Goal: Submit feedback/report problem: Submit feedback/report problem

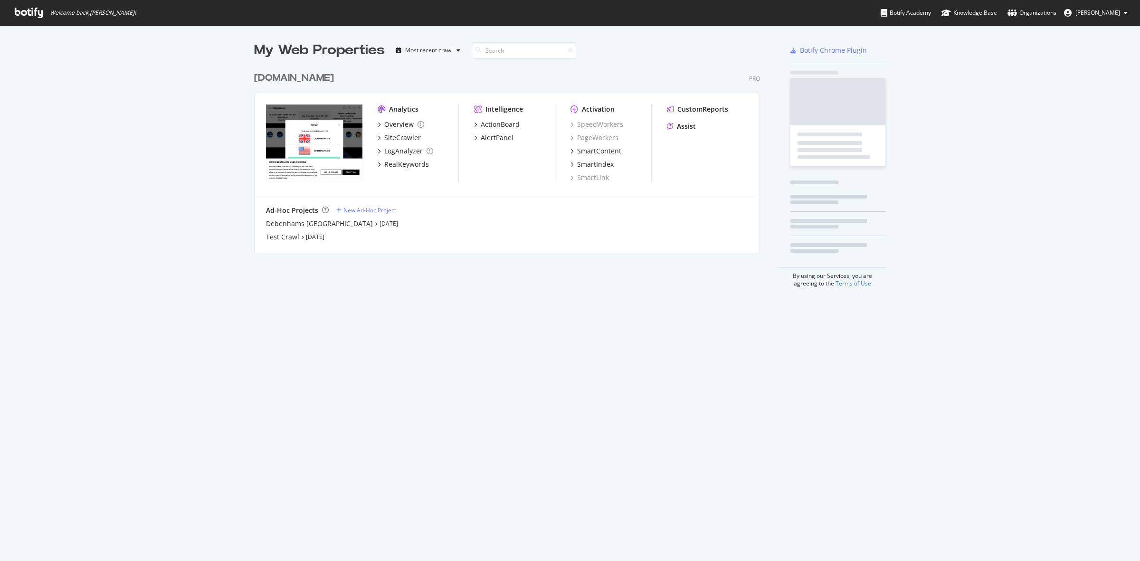
scroll to position [552, 1121]
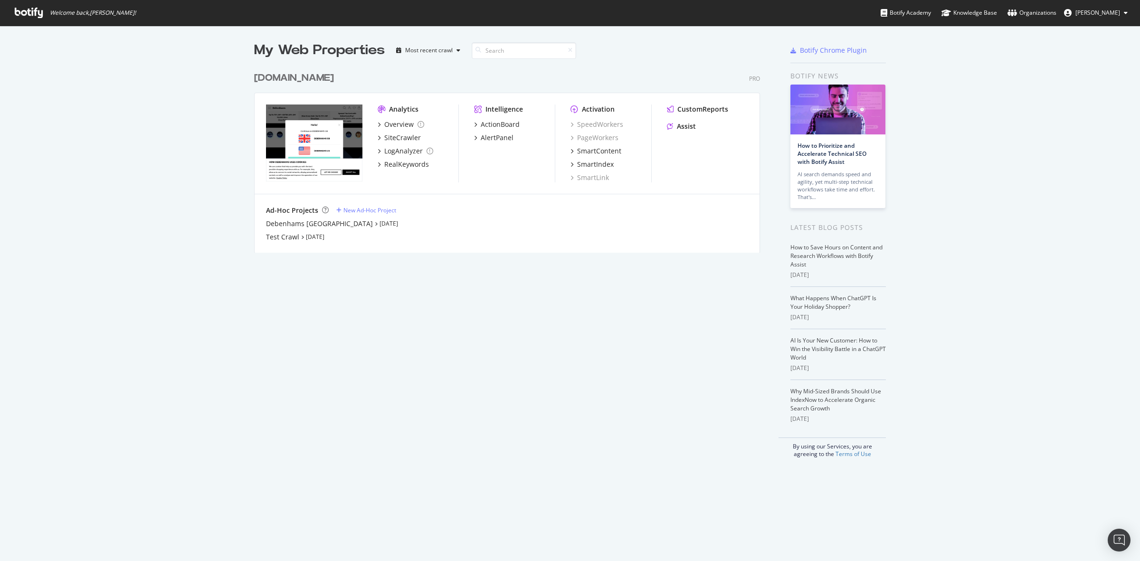
click at [310, 77] on div "[DOMAIN_NAME]" at bounding box center [294, 78] width 80 height 14
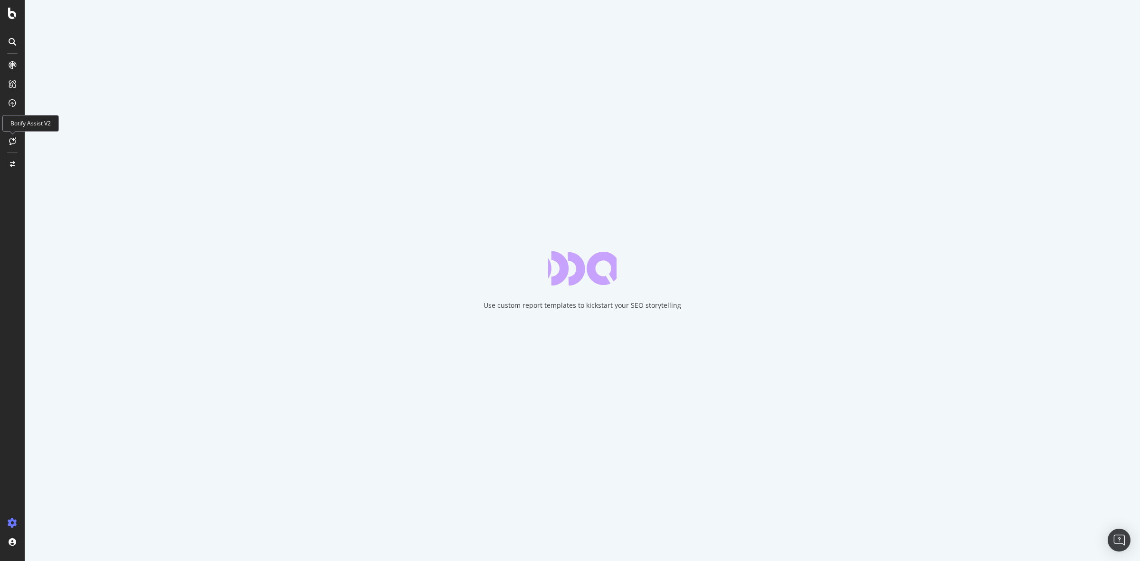
click at [12, 143] on icon at bounding box center [12, 141] width 7 height 8
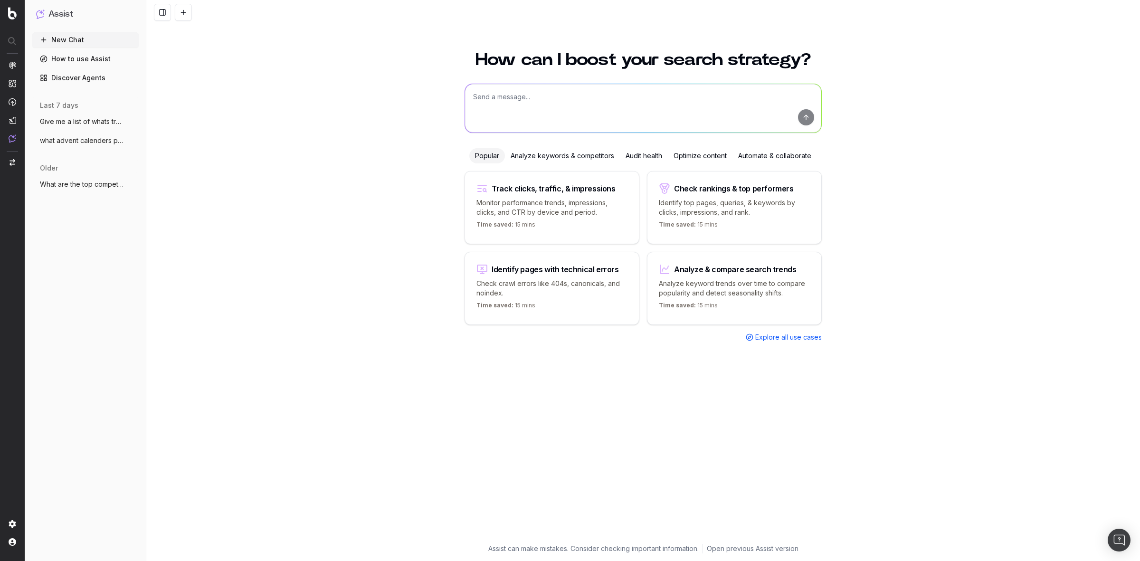
click at [714, 153] on div "Optimize content" at bounding box center [700, 155] width 65 height 15
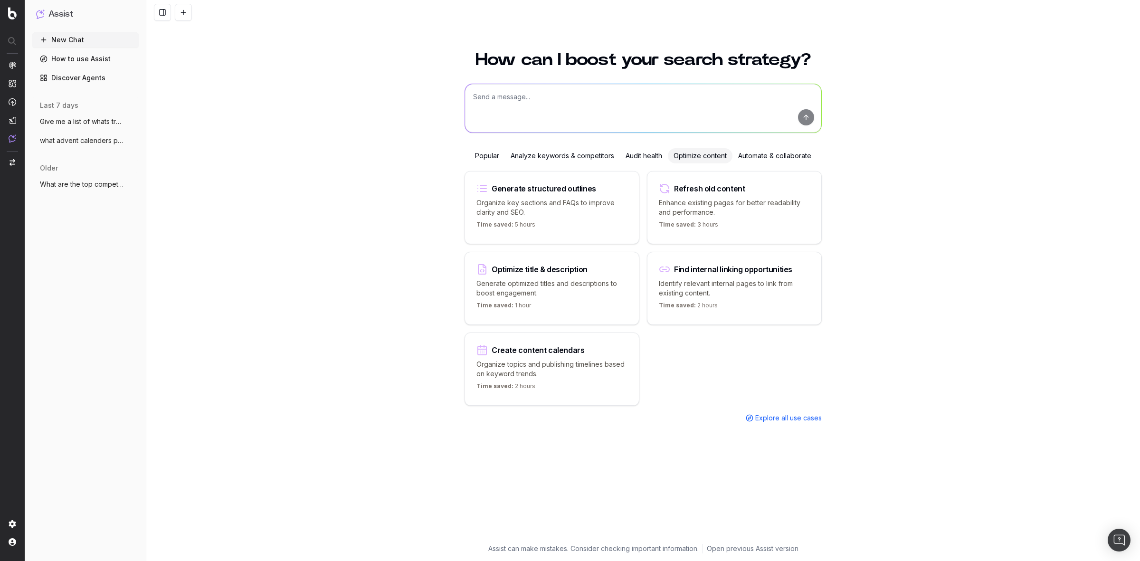
click at [782, 191] on div "Refresh old content" at bounding box center [734, 188] width 151 height 11
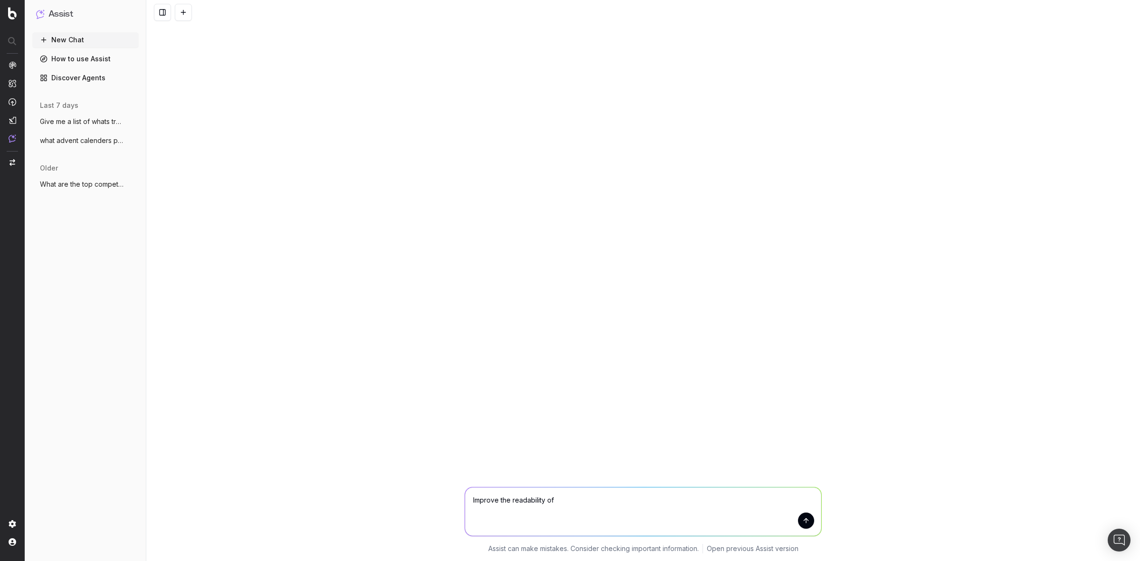
click at [566, 495] on textarea "Improve the readability of" at bounding box center [643, 511] width 356 height 48
paste textarea "https://www.debenhams.com/categories/mens-shoes-boots-chukka-boots"
paste textarea "Need the perfect hybrid shoe for busy days where you still want to look good? M…"
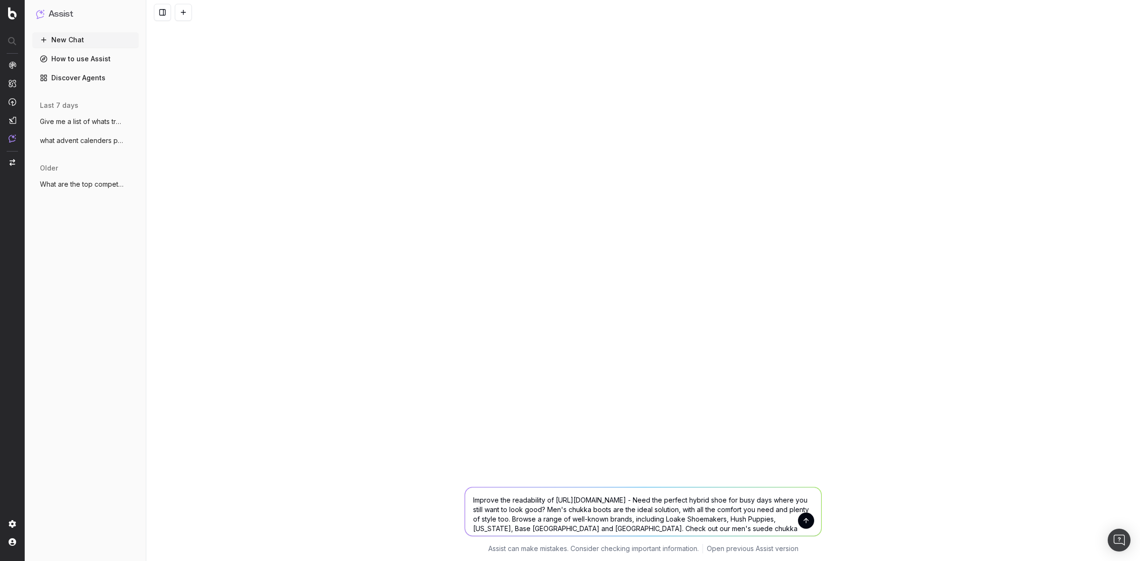
scroll to position [11, 0]
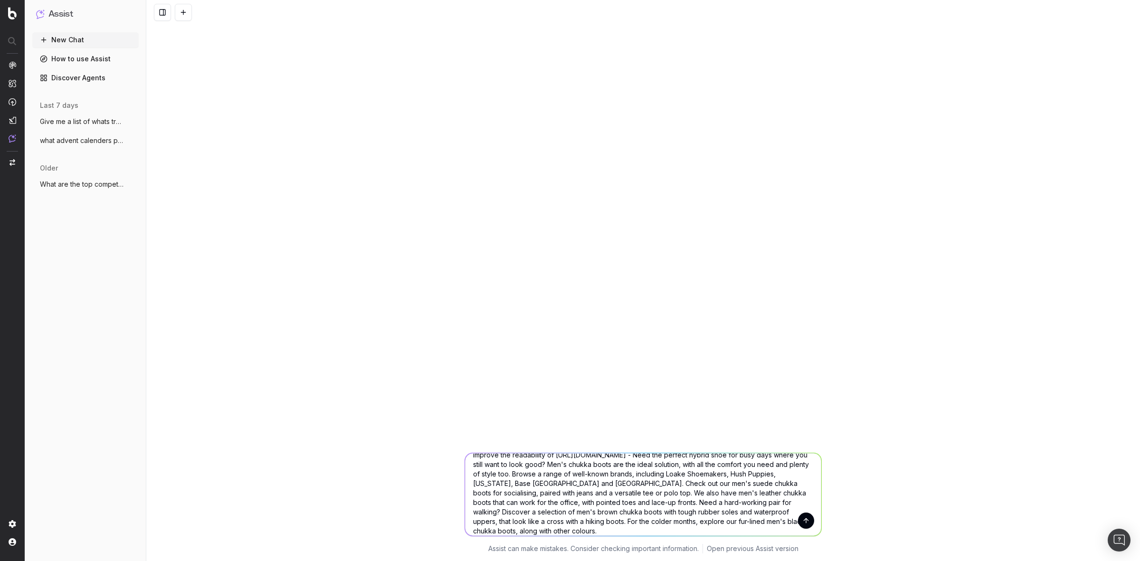
type textarea "Improve the readability of https://www.debenhams.com/categories/mens-shoes-boot…"
click at [807, 514] on button "submit" at bounding box center [806, 520] width 16 height 16
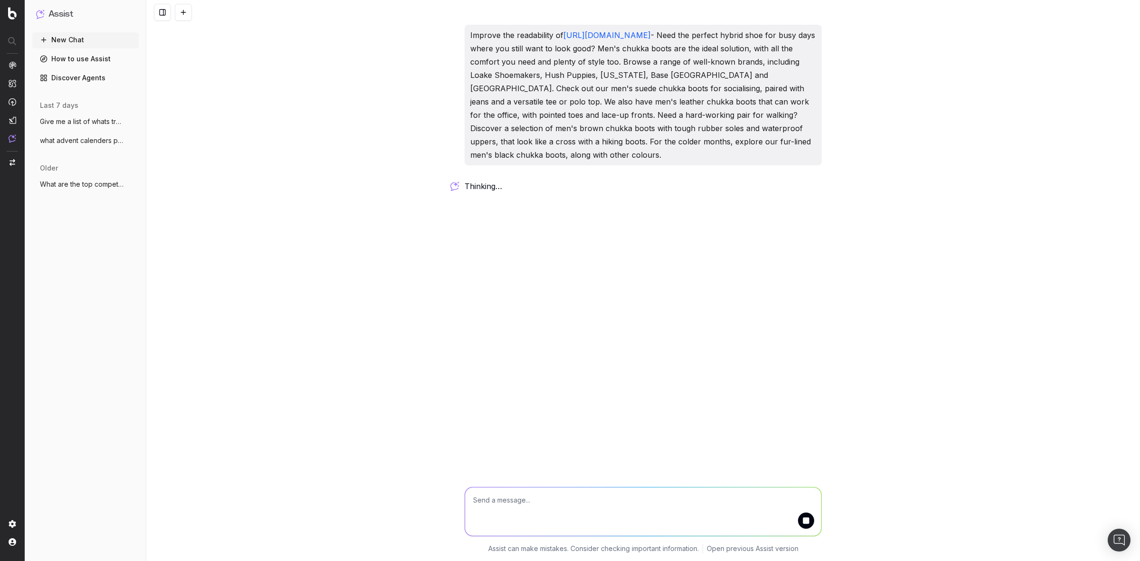
scroll to position [0, 0]
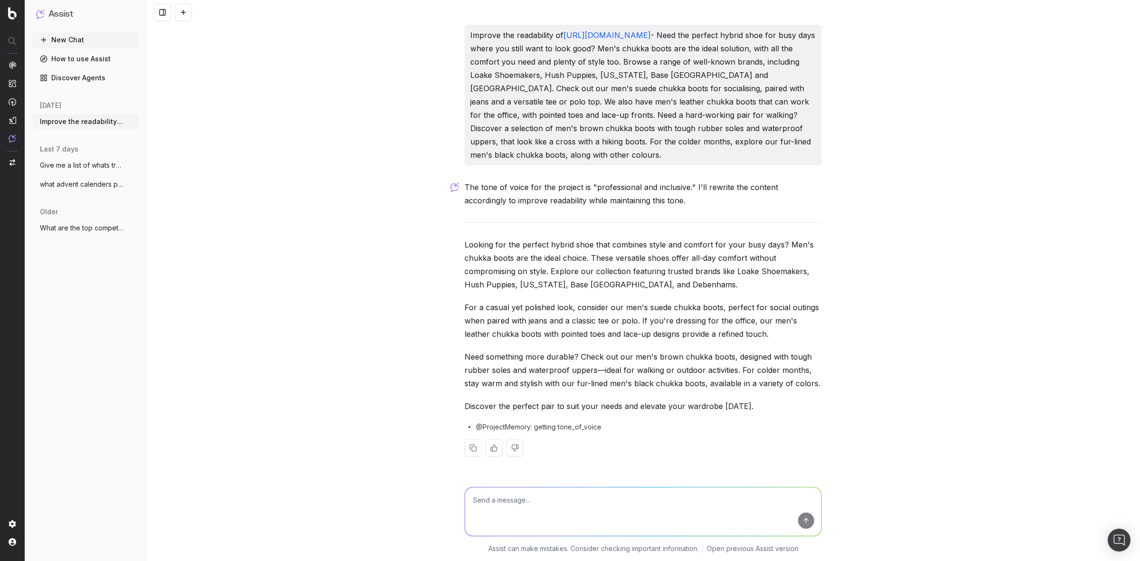
click at [623, 506] on textarea at bounding box center [643, 511] width 356 height 48
type textarea "c"
click at [551, 503] on textarea at bounding box center [643, 511] width 356 height 48
type textarea "Highlight internal link as well"
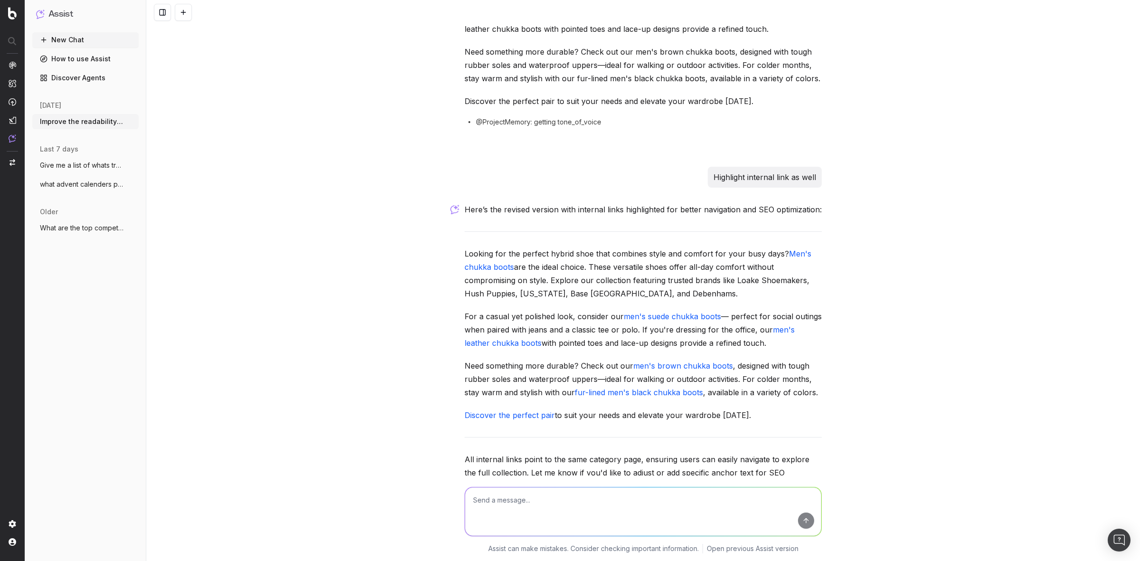
scroll to position [350, 0]
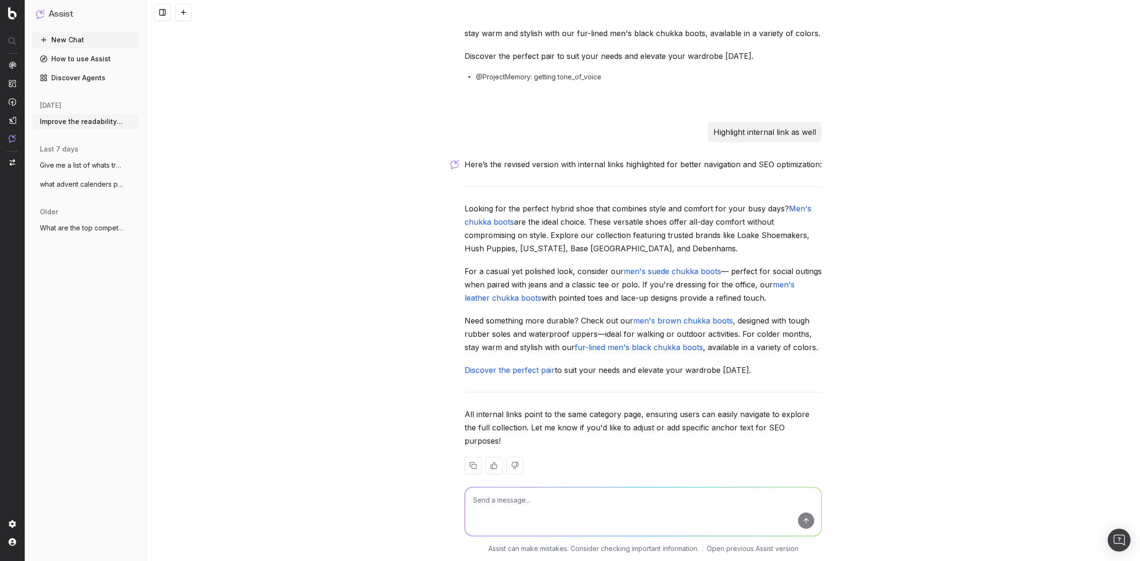
click at [366, 233] on div "Improve the readability of https://www.debenhams.com/categories/mens-shoes-boot…" at bounding box center [642, 280] width 993 height 561
click at [63, 158] on span "EngagementAnalytics" at bounding box center [67, 162] width 66 height 8
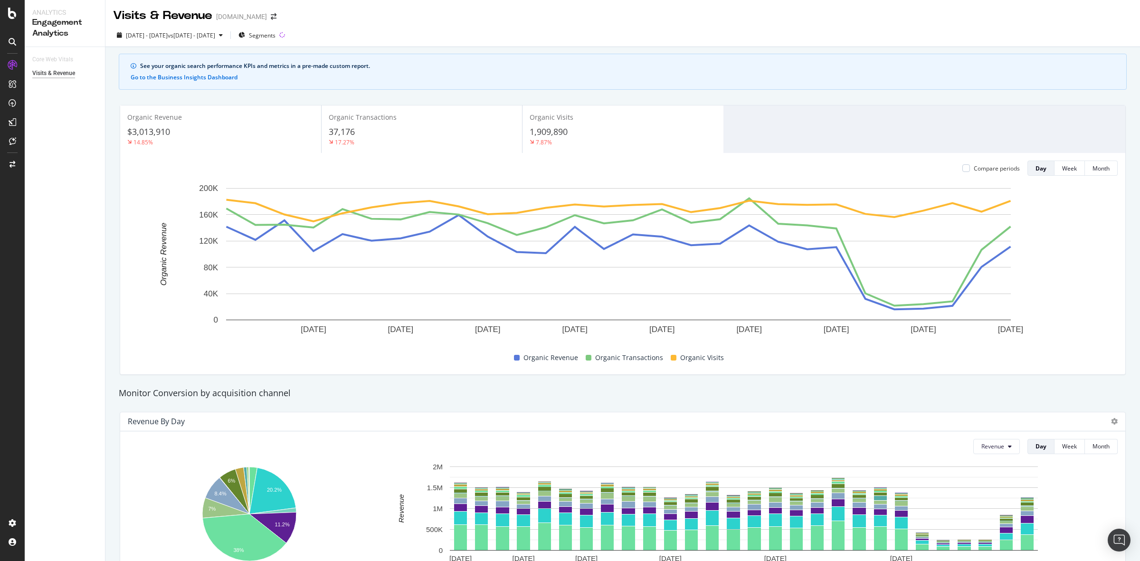
click at [11, 46] on div at bounding box center [12, 41] width 15 height 15
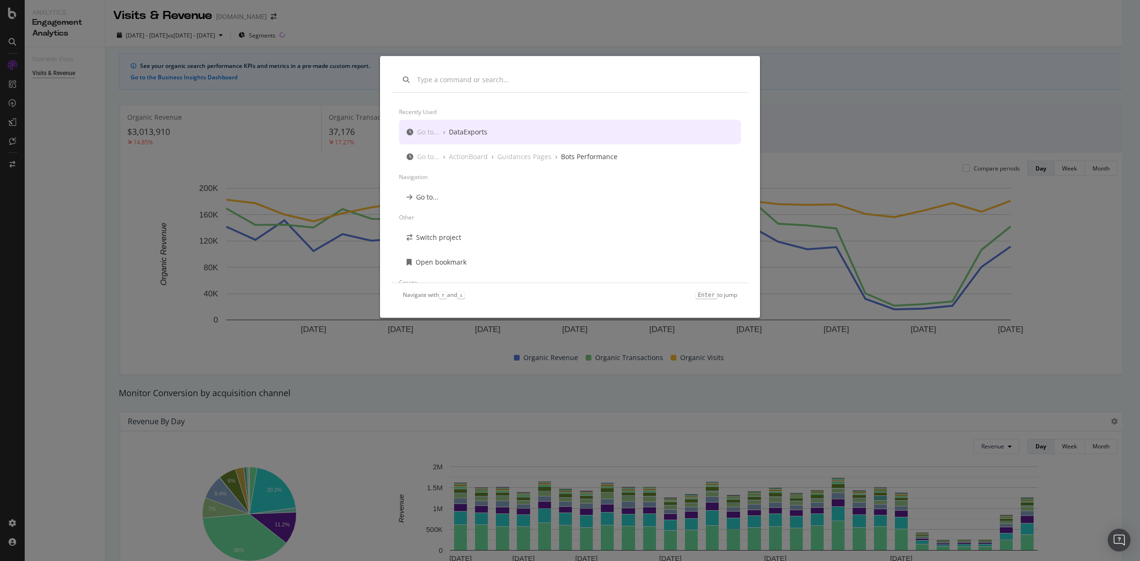
click at [695, 10] on div "Recently used Go to... › DataExports Go to... › ActionBoard › Guidances Pages ›…" at bounding box center [570, 280] width 1140 height 561
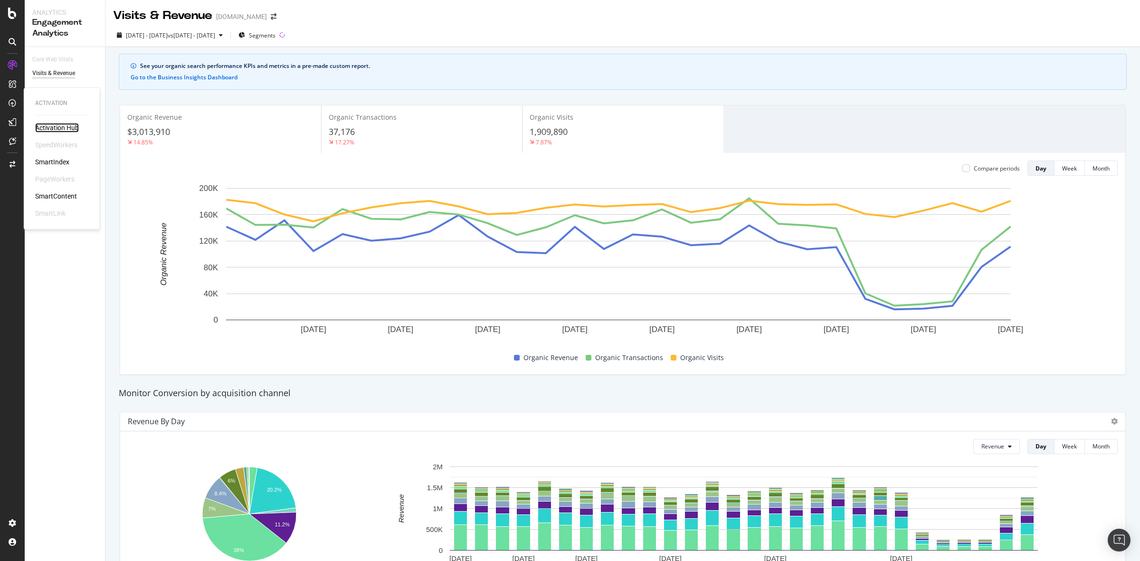
click at [65, 125] on div "Activation Hub" at bounding box center [57, 127] width 44 height 9
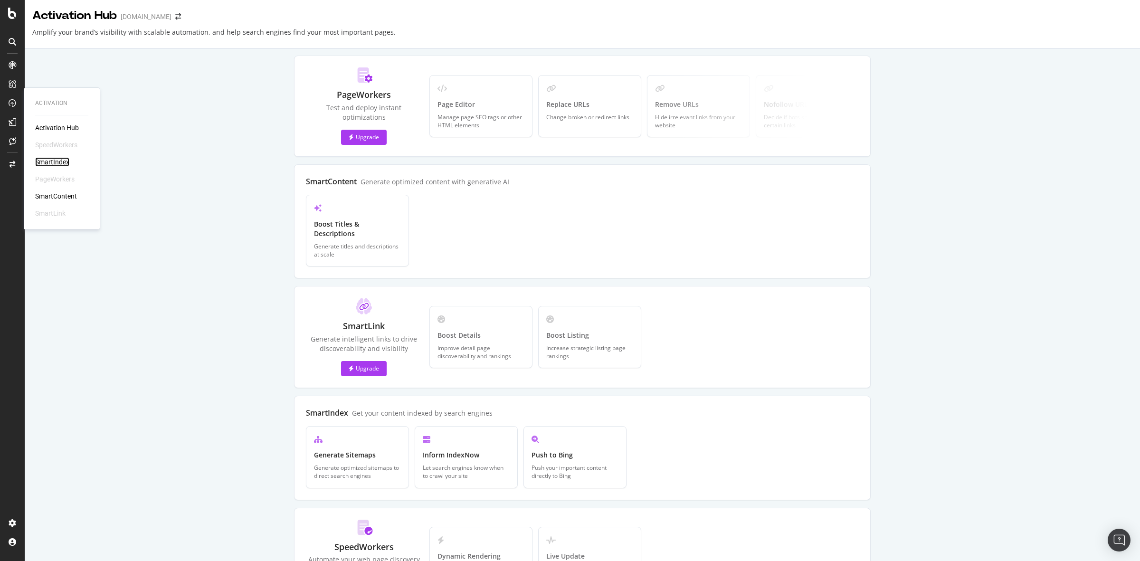
click at [63, 158] on div "SmartIndex" at bounding box center [52, 161] width 34 height 9
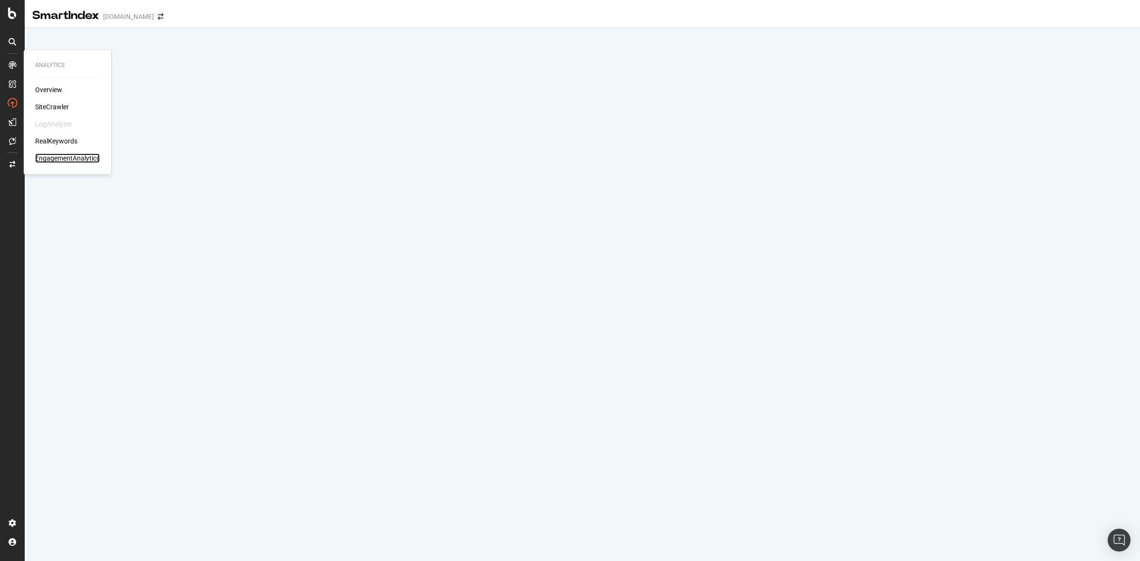
click at [63, 155] on div "EngagementAnalytics" at bounding box center [67, 157] width 65 height 9
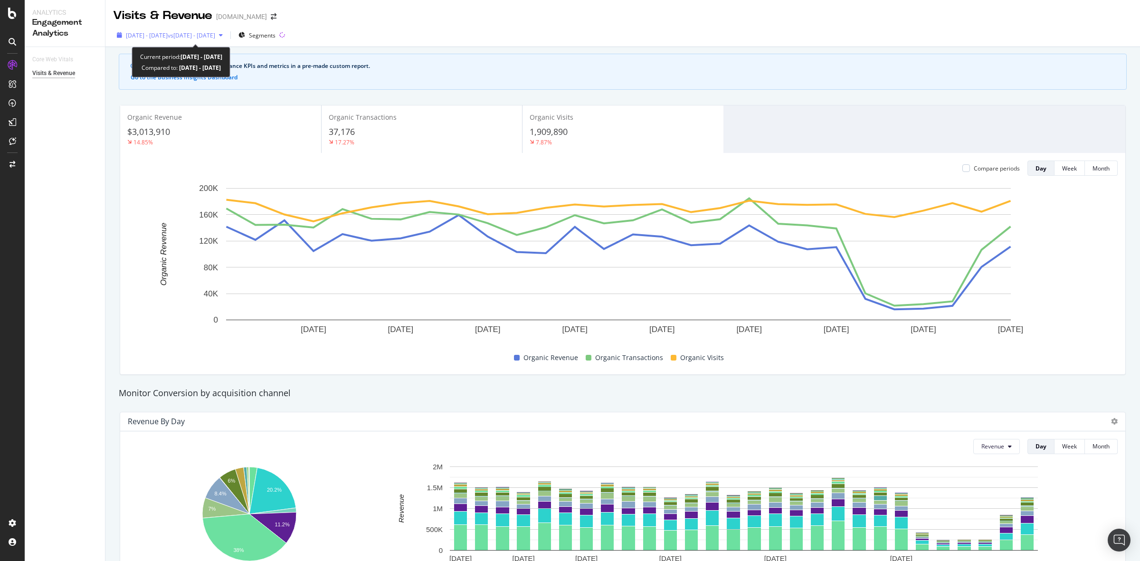
click at [215, 36] on span "vs 2025 Jul. 16th - Aug. 12th" at bounding box center [191, 35] width 47 height 8
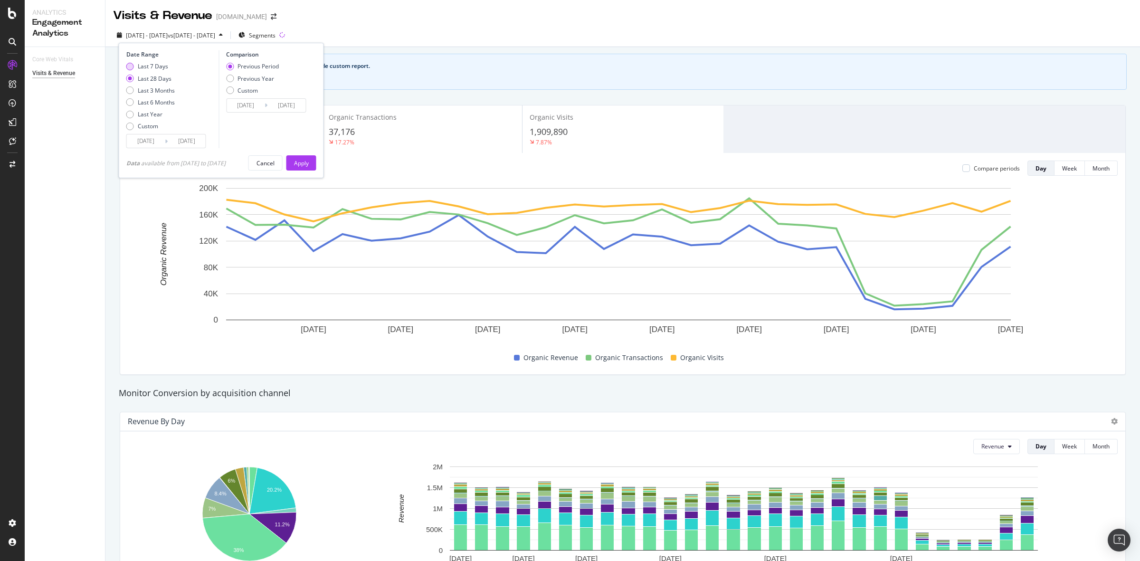
click at [151, 62] on div "Last 7 Days" at bounding box center [153, 66] width 30 height 8
type input "2025/09/03"
type input "2025/08/27"
type input "2025/09/02"
click at [309, 158] on div "Apply" at bounding box center [301, 163] width 15 height 14
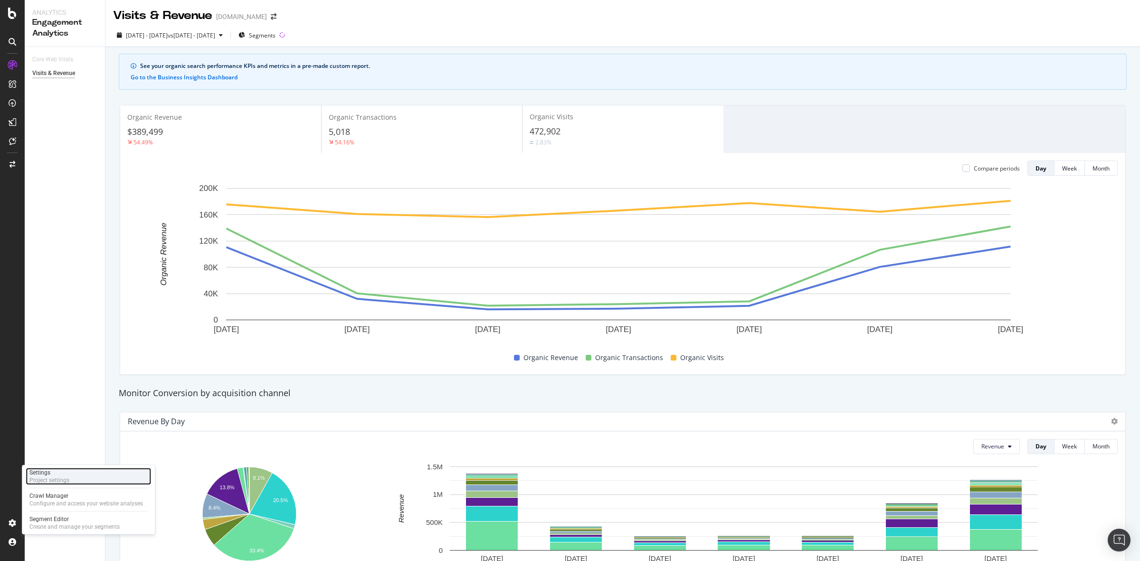
click at [79, 475] on div "Settings Project settings" at bounding box center [88, 476] width 125 height 17
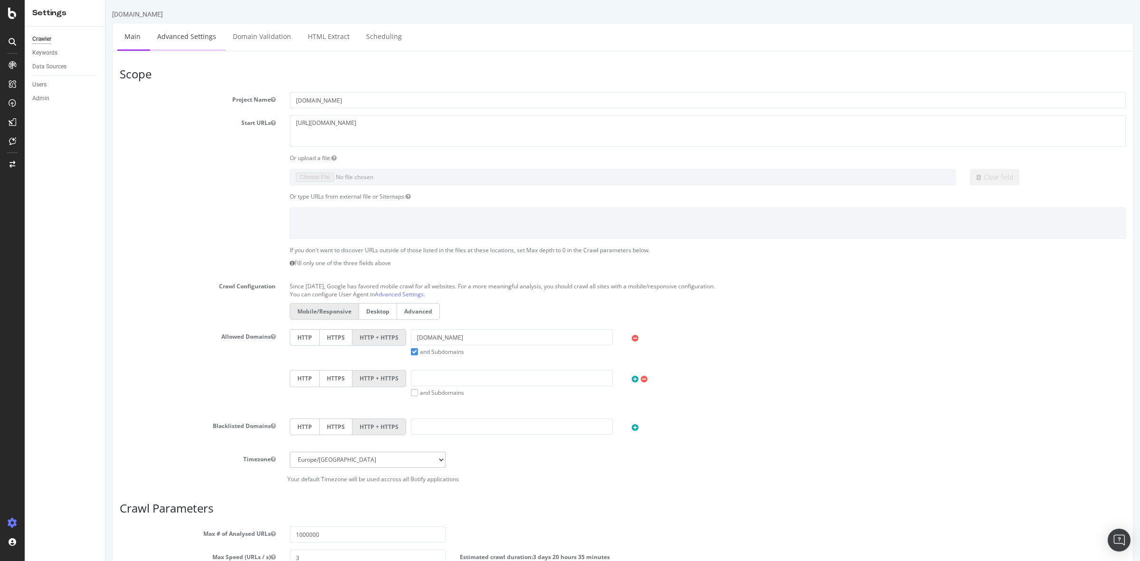
click at [200, 40] on link "Advanced Settings" at bounding box center [186, 36] width 73 height 26
click at [18, 55] on div at bounding box center [12, 280] width 25 height 561
click at [13, 60] on div at bounding box center [12, 64] width 15 height 15
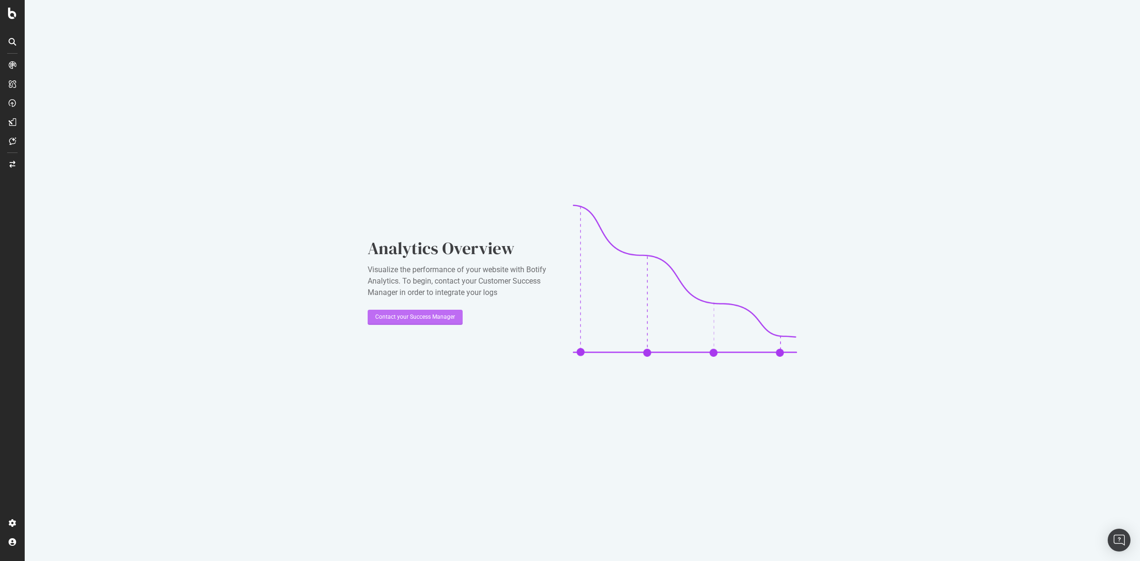
click at [411, 315] on div "Contact your Success Manager" at bounding box center [415, 317] width 80 height 8
